Goal: Task Accomplishment & Management: Use online tool/utility

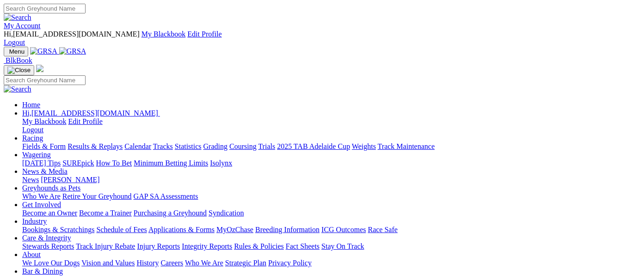
drag, startPoint x: 0, startPoint y: 0, endPoint x: 151, endPoint y: 36, distance: 155.1
click at [43, 134] on link "Racing" at bounding box center [32, 138] width 21 height 8
